Goal: Find contact information: Find contact information

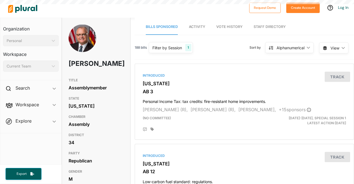
scroll to position [91, 0]
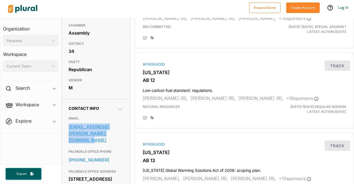
drag, startPoint x: 65, startPoint y: 134, endPoint x: 118, endPoint y: 144, distance: 53.7
copy link "[EMAIL_ADDRESS][PERSON_NAME][DOMAIN_NAME]"
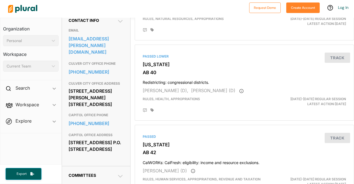
scroll to position [182, 0]
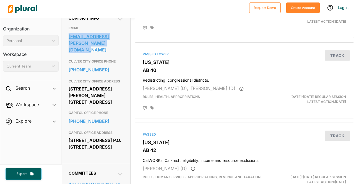
drag, startPoint x: 63, startPoint y: 48, endPoint x: 111, endPoint y: 55, distance: 48.1
click at [111, 55] on div "Contact Info EMAIL assemblymember.bryan@assembly.ca.gov CULVER CITY OFFICE PHON…" at bounding box center [96, 86] width 68 height 155
copy link "assemblymember.bryan@assembly.ca.gov"
